Goal: Task Accomplishment & Management: Complete application form

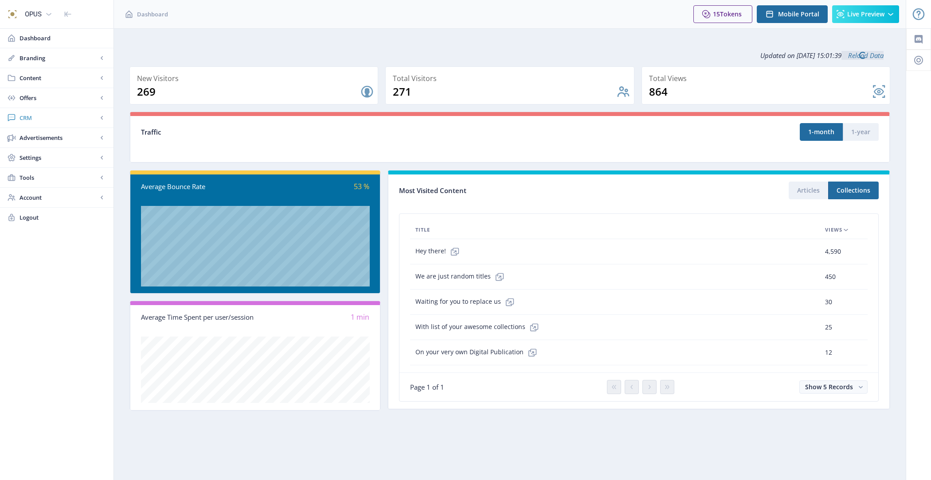
click at [58, 121] on span "CRM" at bounding box center [59, 117] width 78 height 9
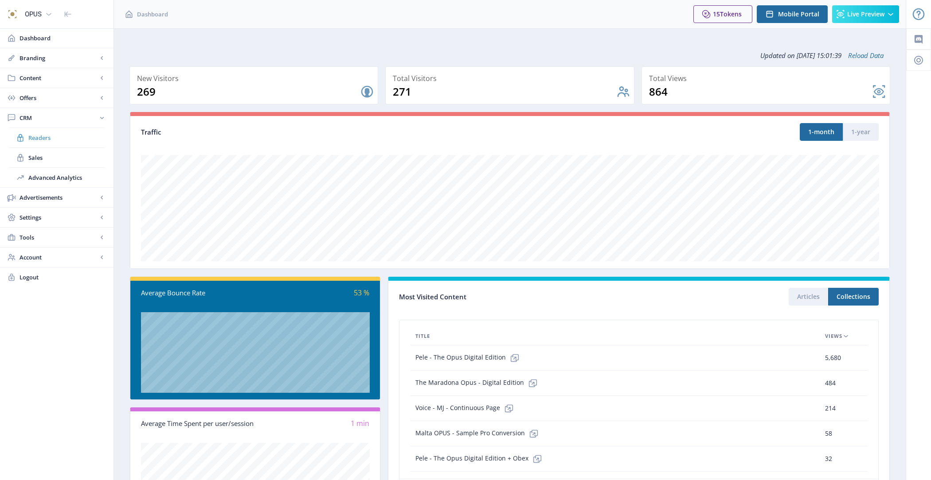
click at [76, 140] on span "Readers" at bounding box center [66, 137] width 76 height 9
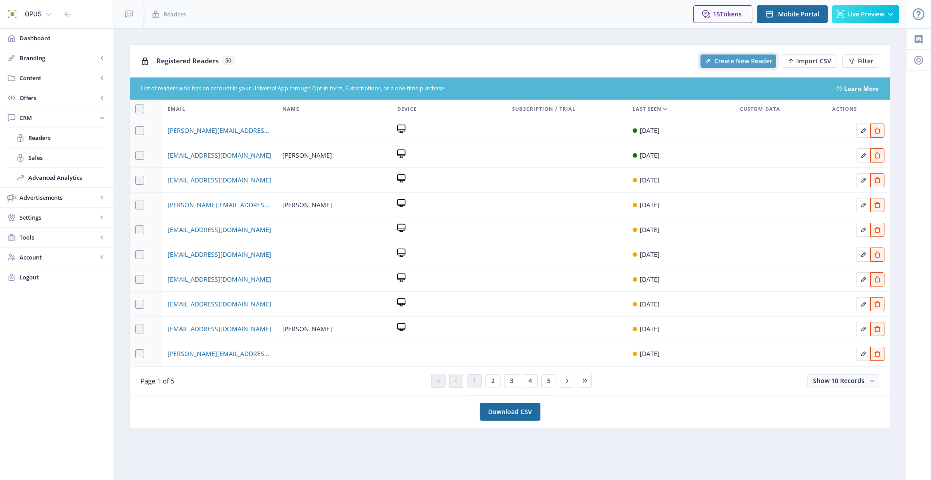
click at [730, 63] on span "Create New Reader" at bounding box center [743, 61] width 58 height 7
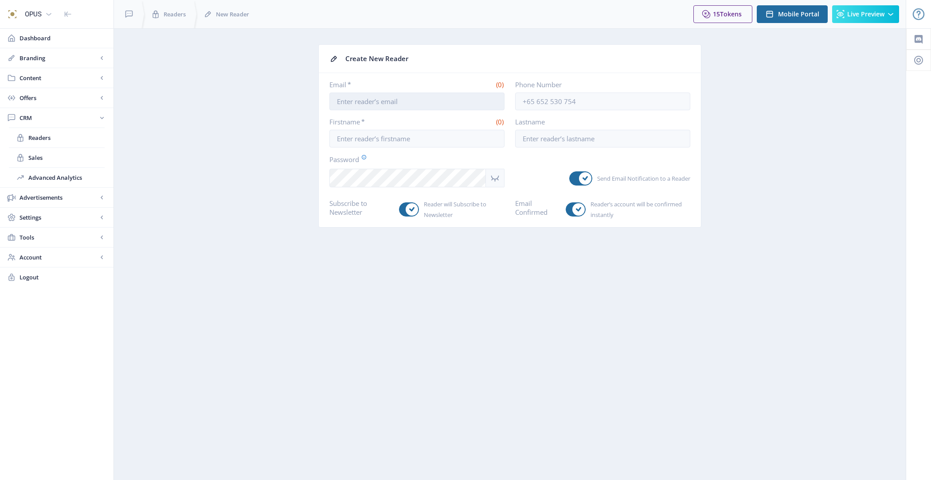
click at [394, 104] on input "Email *" at bounding box center [416, 102] width 175 height 18
paste input "test2@magloft.com"
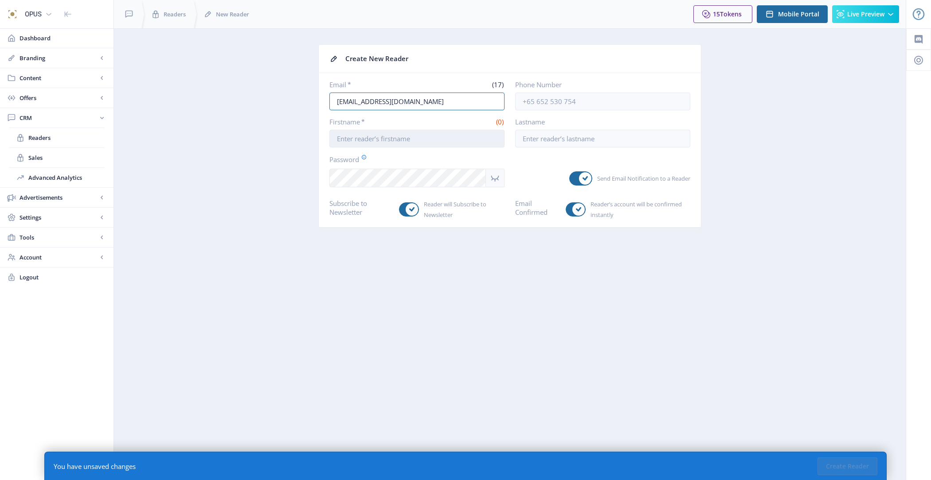
type input "test2@magloft.com"
click at [384, 136] on input "Firstname *" at bounding box center [416, 139] width 175 height 18
type input "Test"
type input "Account"
click at [446, 343] on nb-layout-column "Create New Reader Email * (17) test2@magloft.com Phone Number Firstname * (4) T…" at bounding box center [509, 254] width 792 height 452
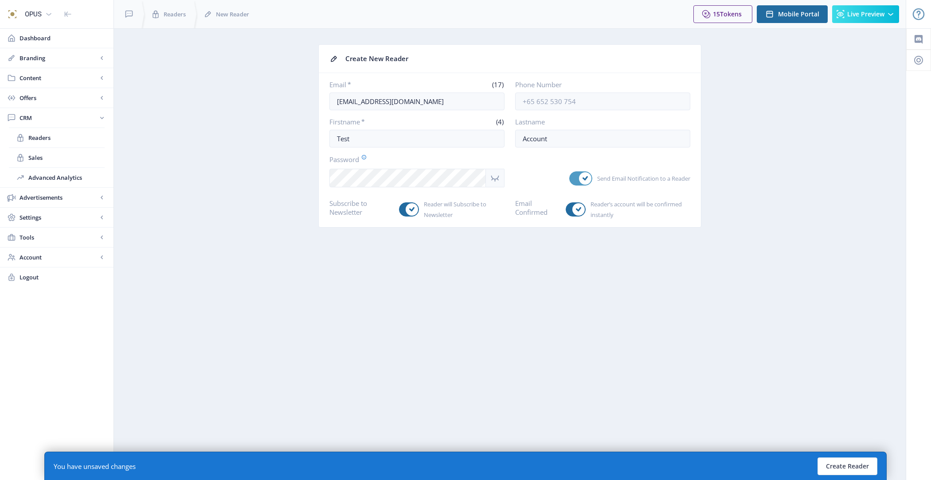
click at [579, 179] on span at bounding box center [585, 178] width 12 height 12
click at [570, 179] on input "Send Email Notification to a Reader" at bounding box center [569, 179] width 0 height 0
checkbox input "false"
click at [402, 203] on div at bounding box center [409, 210] width 20 height 14
click at [399, 210] on input "Reader will Subscribe to Newsletter" at bounding box center [399, 210] width 0 height 0
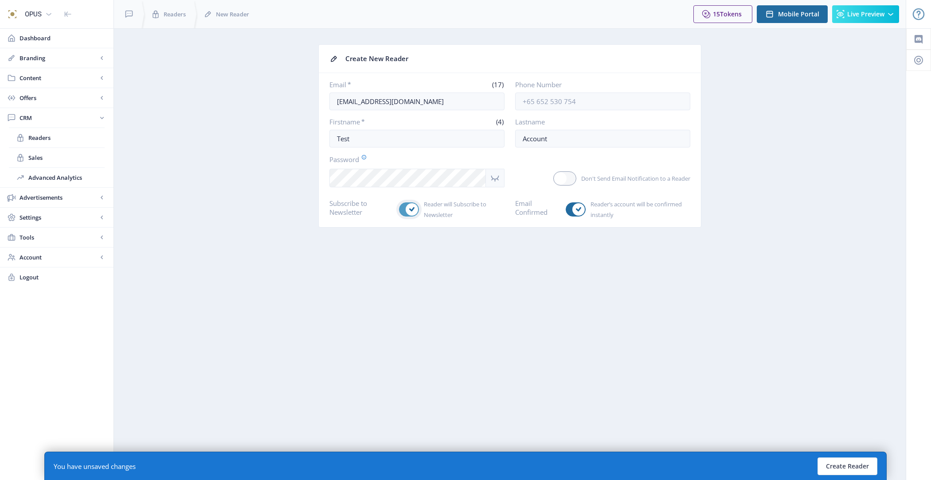
checkbox input "false"
click at [851, 470] on button "Create Reader" at bounding box center [847, 467] width 60 height 18
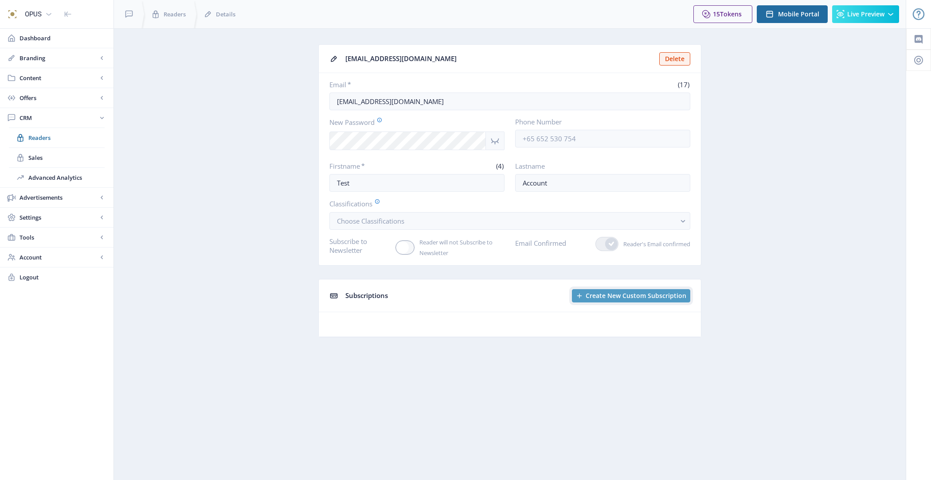
click at [603, 289] on button "Create New Custom Subscription" at bounding box center [631, 295] width 118 height 13
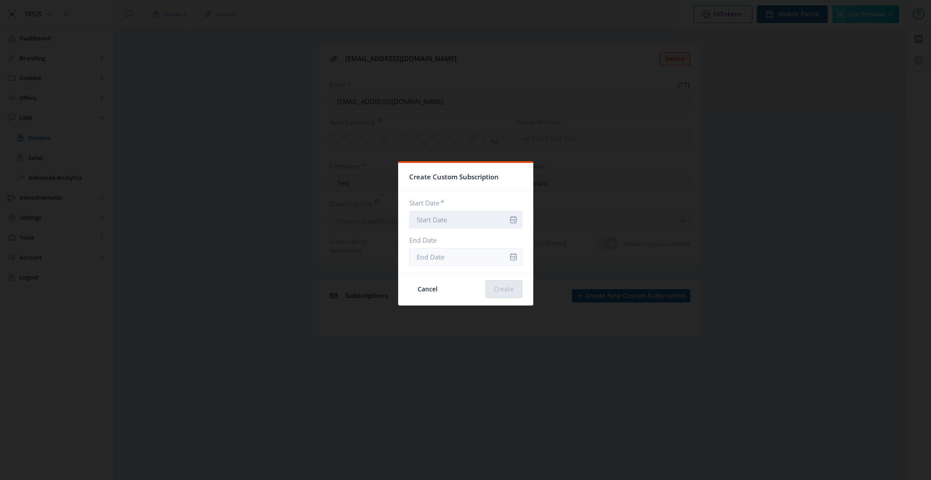
click at [479, 220] on input "Start Date *" at bounding box center [465, 220] width 113 height 18
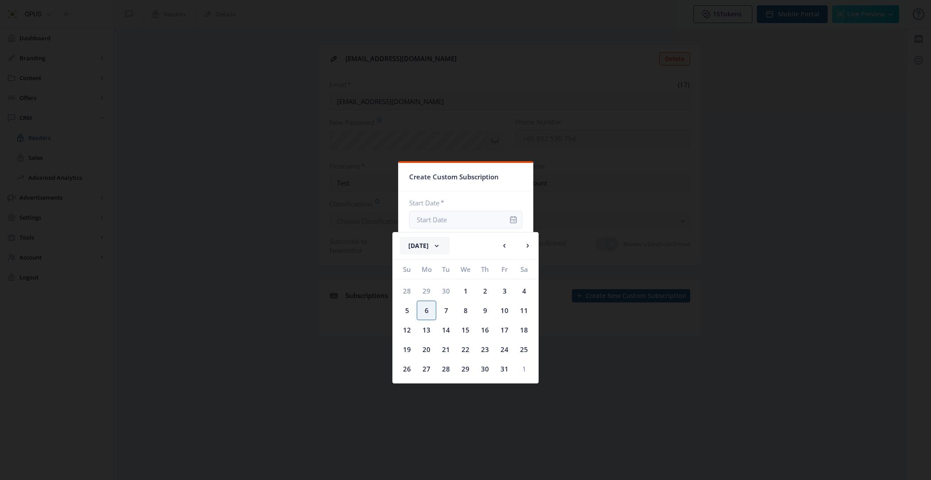
click at [441, 244] on button "October 2025" at bounding box center [425, 246] width 50 height 18
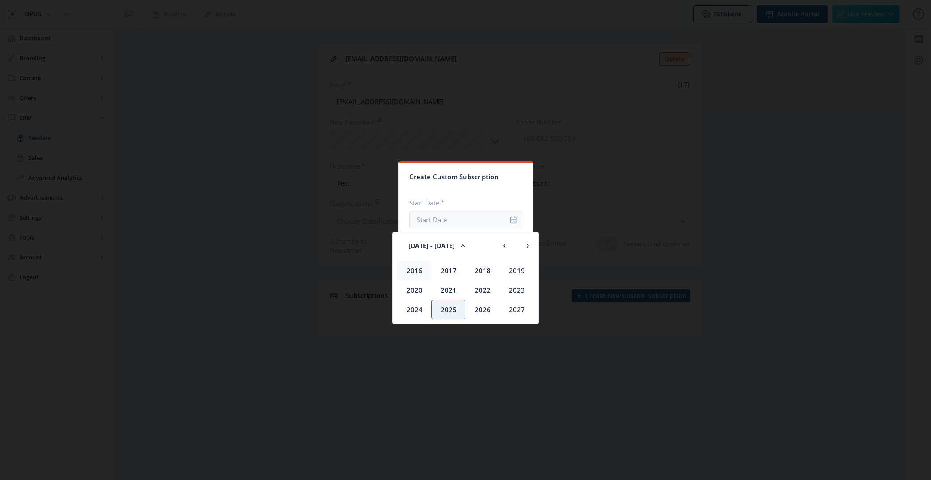
click at [414, 272] on div "2016" at bounding box center [414, 271] width 34 height 20
click at [418, 271] on div "Jan" at bounding box center [414, 271] width 34 height 20
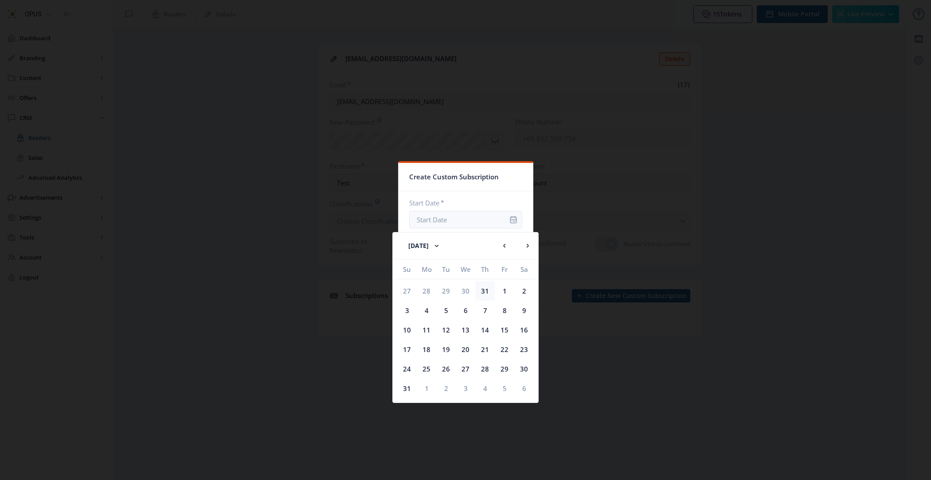
click at [493, 293] on div "31" at bounding box center [485, 291] width 20 height 20
type input "Dec 31, 2015"
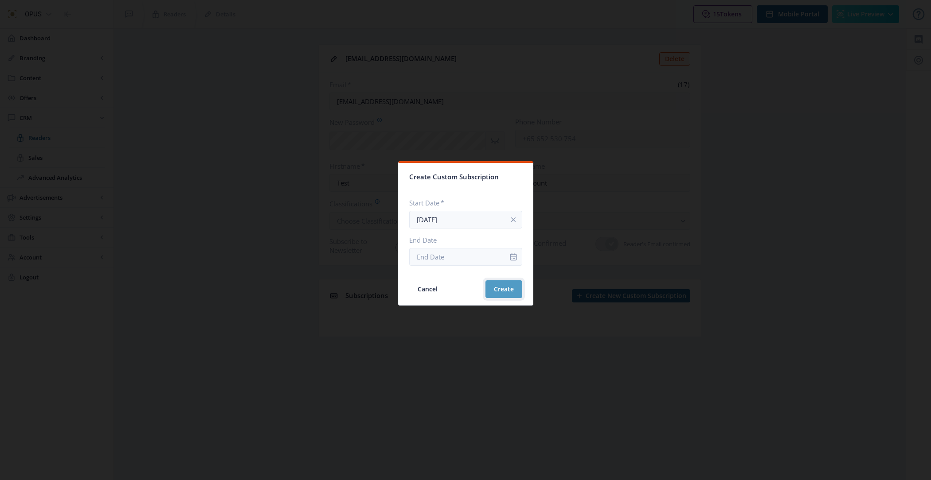
click at [495, 290] on button "Create" at bounding box center [503, 290] width 37 height 18
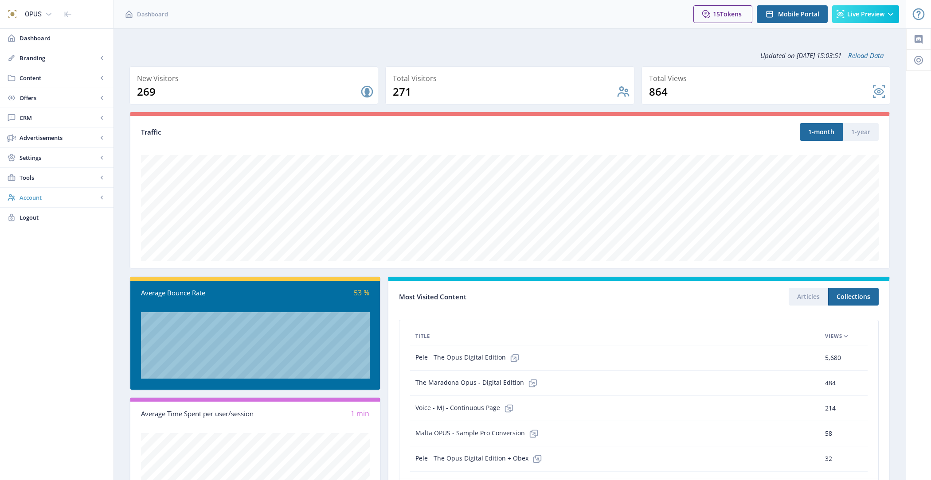
click at [49, 203] on link "Account" at bounding box center [56, 198] width 113 height 20
click at [55, 209] on link "Profile" at bounding box center [57, 218] width 96 height 20
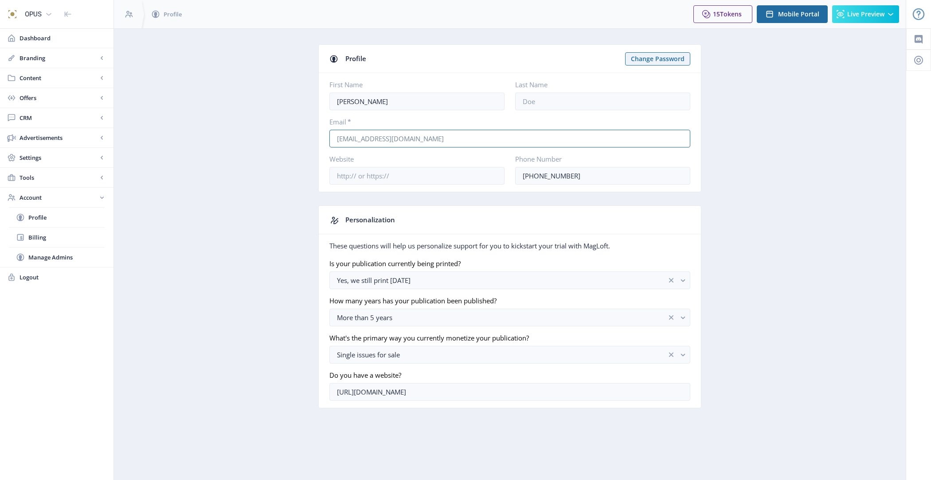
drag, startPoint x: 430, startPoint y: 140, endPoint x: 197, endPoint y: 140, distance: 233.1
click at [197, 140] on app-account-profile "Profile Change Password First Name [PERSON_NAME] Last Name Email * [EMAIL_ADDRE…" at bounding box center [509, 233] width 761 height 378
click at [72, 85] on link "Content" at bounding box center [56, 78] width 113 height 20
click at [70, 118] on span "Collections" at bounding box center [66, 117] width 76 height 9
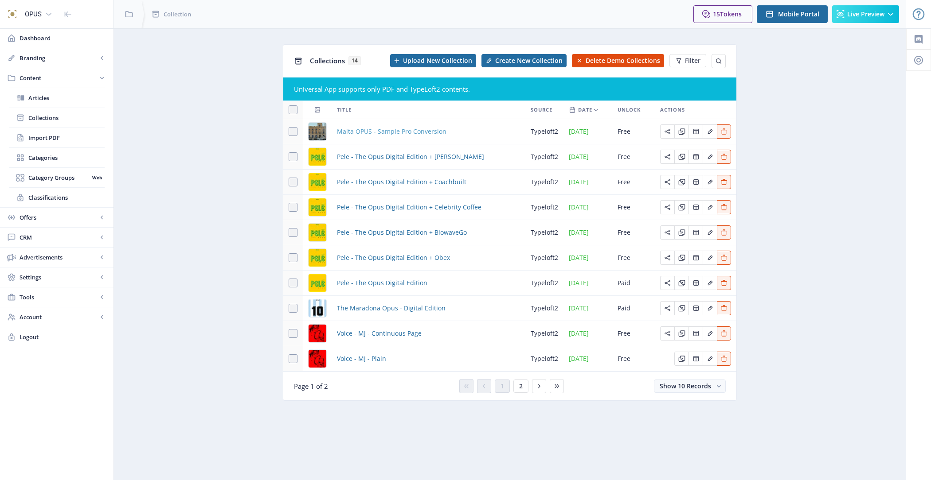
click at [381, 129] on span "Malta OPUS - Sample Pro Conversion" at bounding box center [391, 131] width 109 height 11
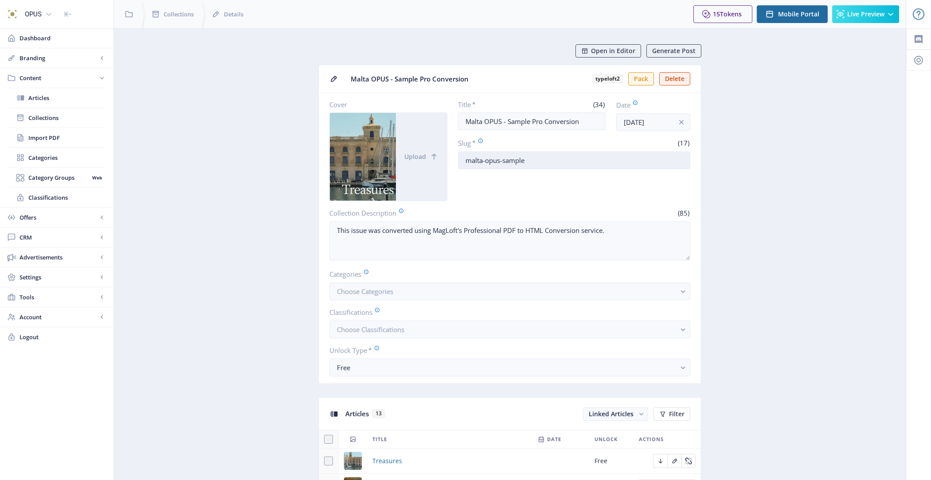
drag, startPoint x: 555, startPoint y: 153, endPoint x: 574, endPoint y: 155, distance: 18.7
click at [574, 155] on input "malta-opus-sample" at bounding box center [574, 161] width 233 height 18
